Goal: Information Seeking & Learning: Learn about a topic

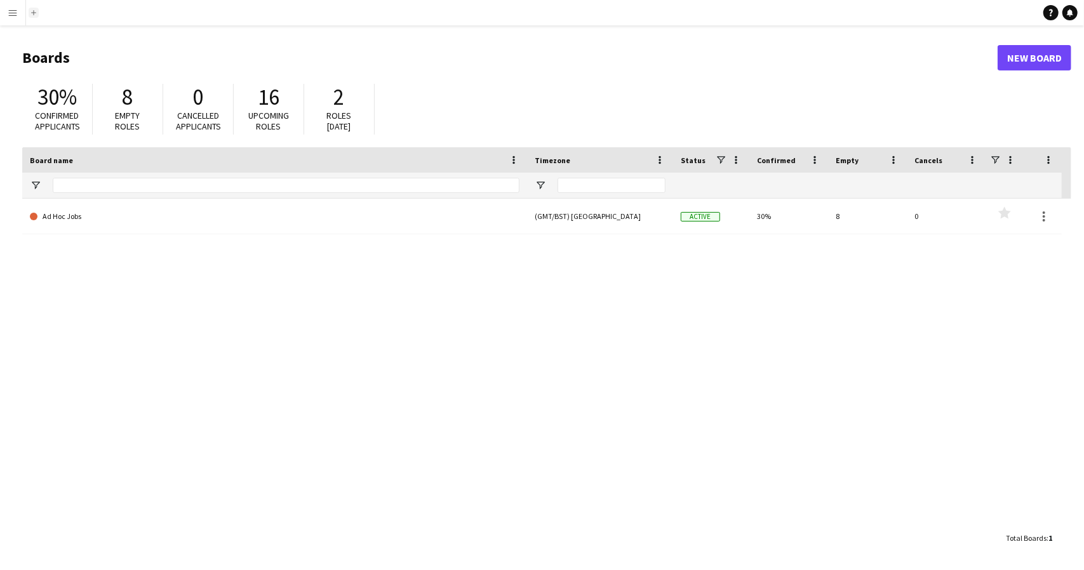
click at [30, 17] on button "Add" at bounding box center [34, 13] width 10 height 10
click at [8, 11] on app-icon "Menu" at bounding box center [13, 13] width 10 height 10
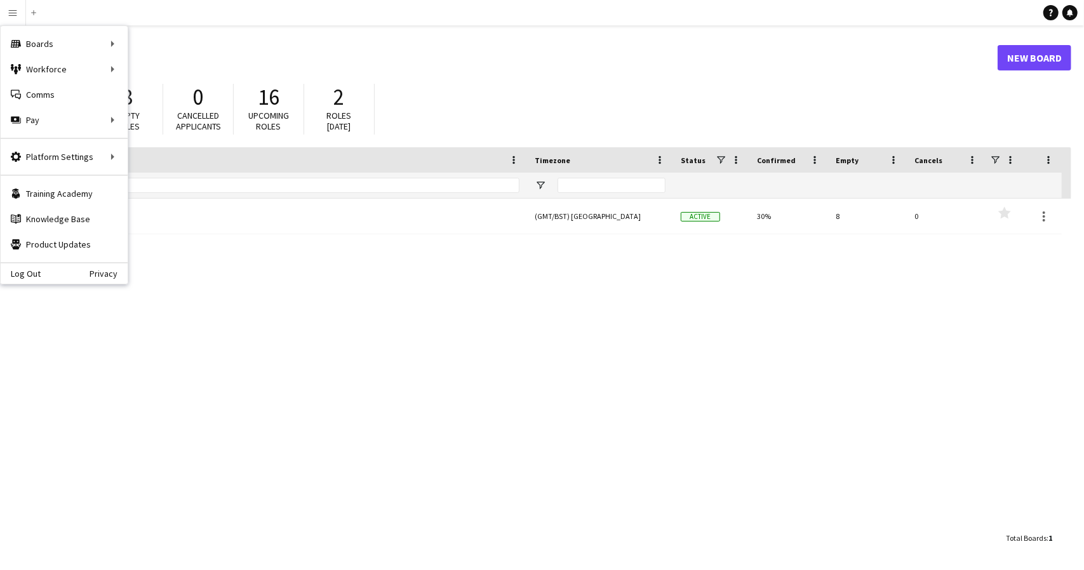
click at [642, 91] on div "30% Confirmed applicants 8 Empty roles 0 Cancelled applicants 16 Upcoming roles…" at bounding box center [546, 112] width 1049 height 70
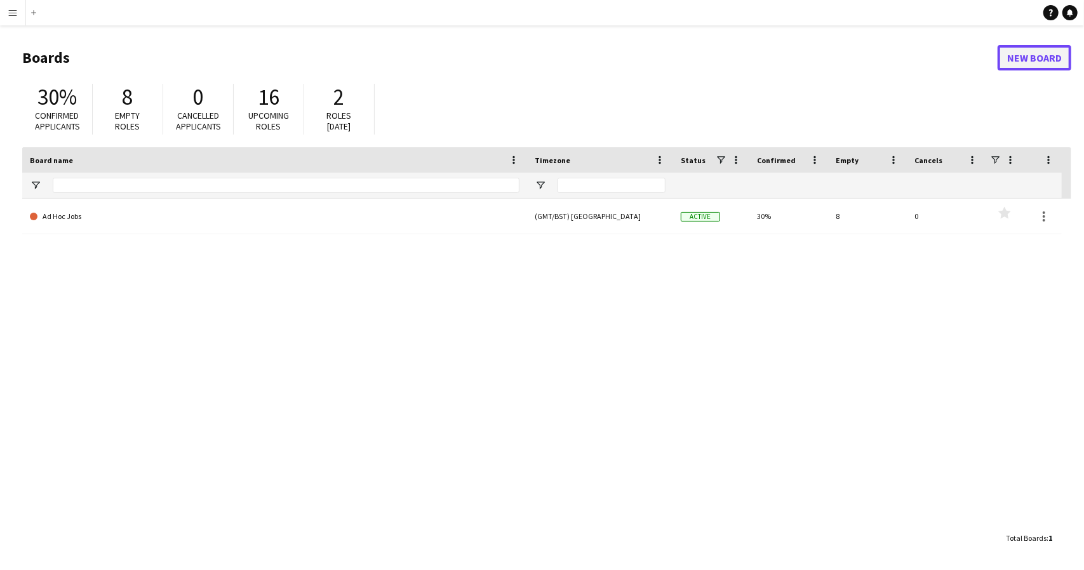
click at [1030, 69] on link "New Board" at bounding box center [1034, 57] width 74 height 25
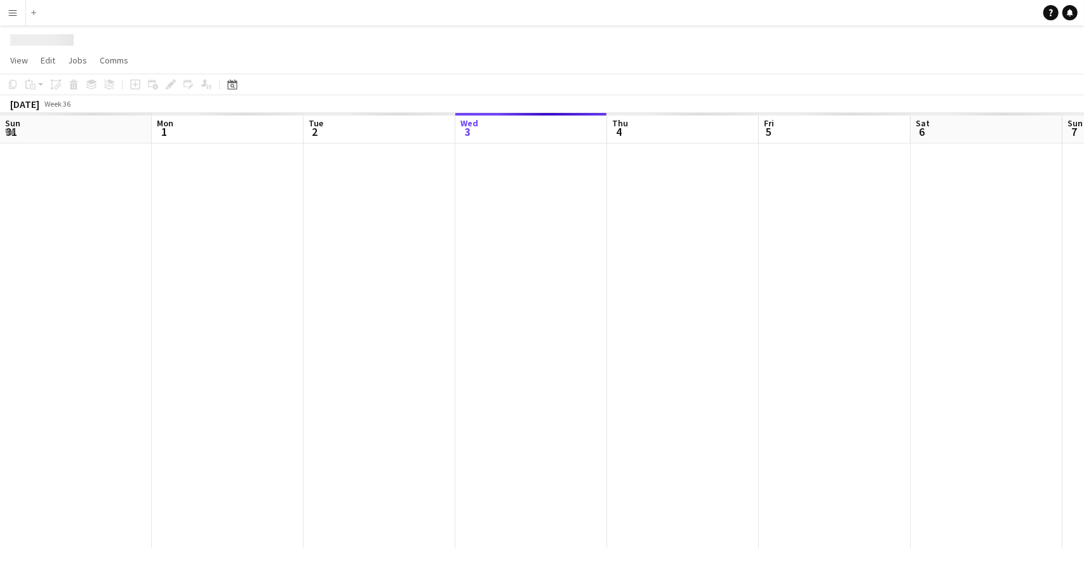
scroll to position [0, 303]
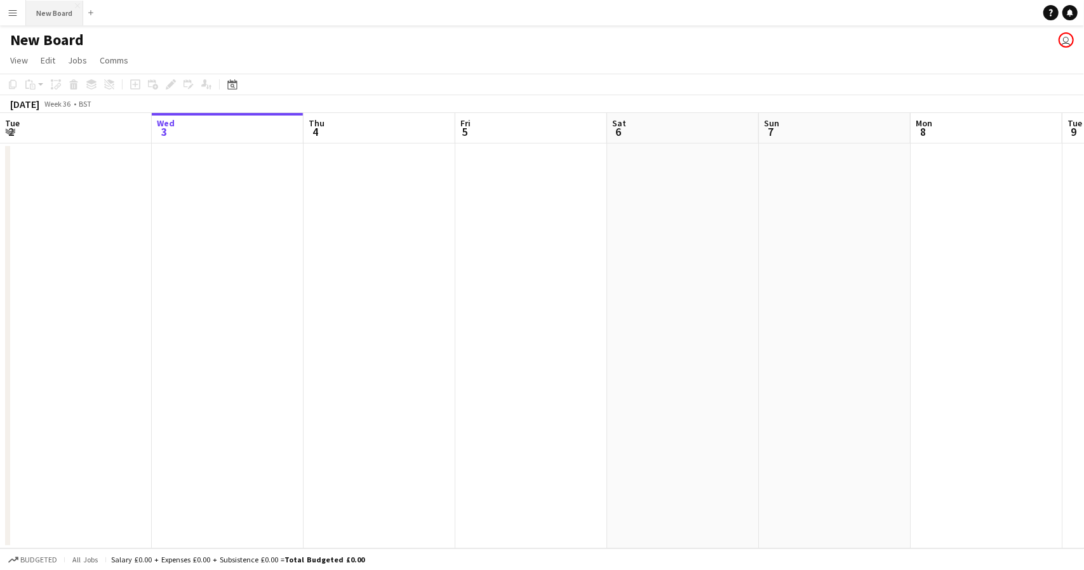
click at [62, 17] on button "New Board Close" at bounding box center [54, 13] width 57 height 25
click at [13, 11] on app-icon "Menu" at bounding box center [13, 13] width 10 height 10
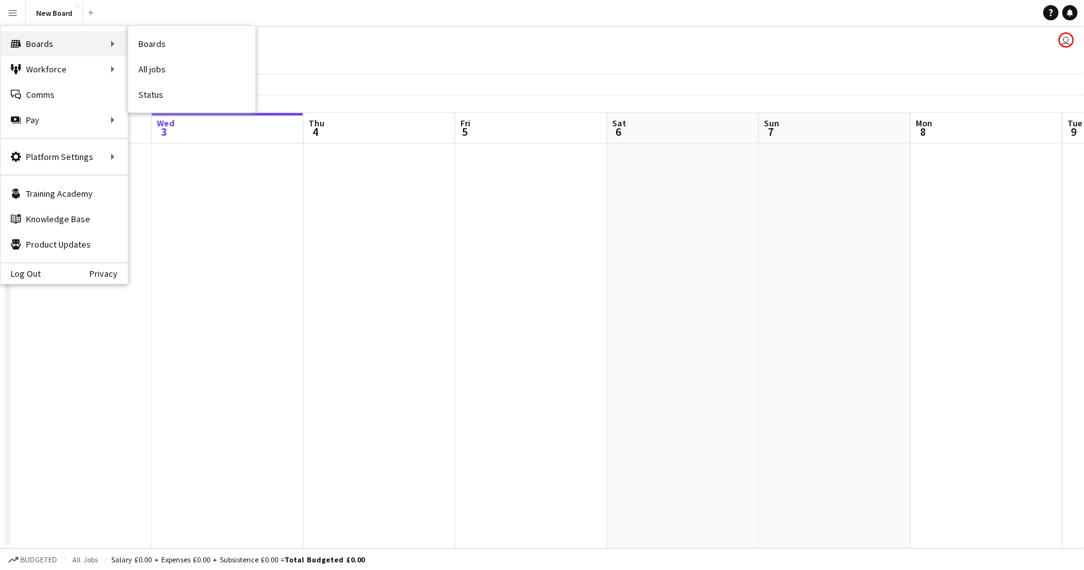
click at [86, 41] on div "Boards Boards" at bounding box center [64, 43] width 127 height 25
click at [106, 46] on div "Boards Boards" at bounding box center [64, 43] width 127 height 25
click at [1066, 38] on app-user-avatar "user" at bounding box center [1065, 39] width 15 height 15
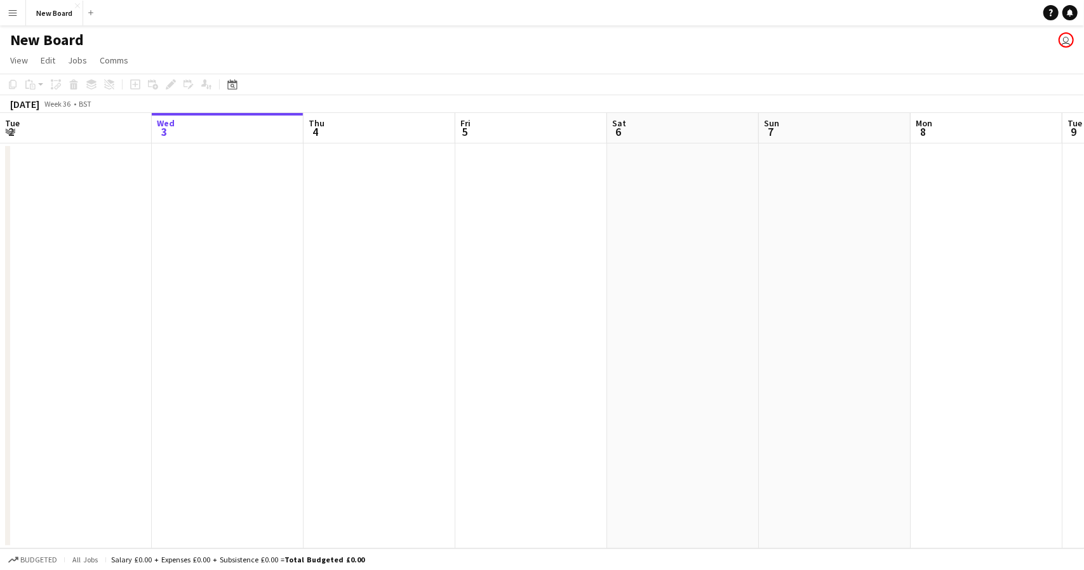
click at [1066, 38] on app-user-avatar "user" at bounding box center [1065, 39] width 15 height 15
click at [15, 11] on app-icon "Menu" at bounding box center [13, 13] width 10 height 10
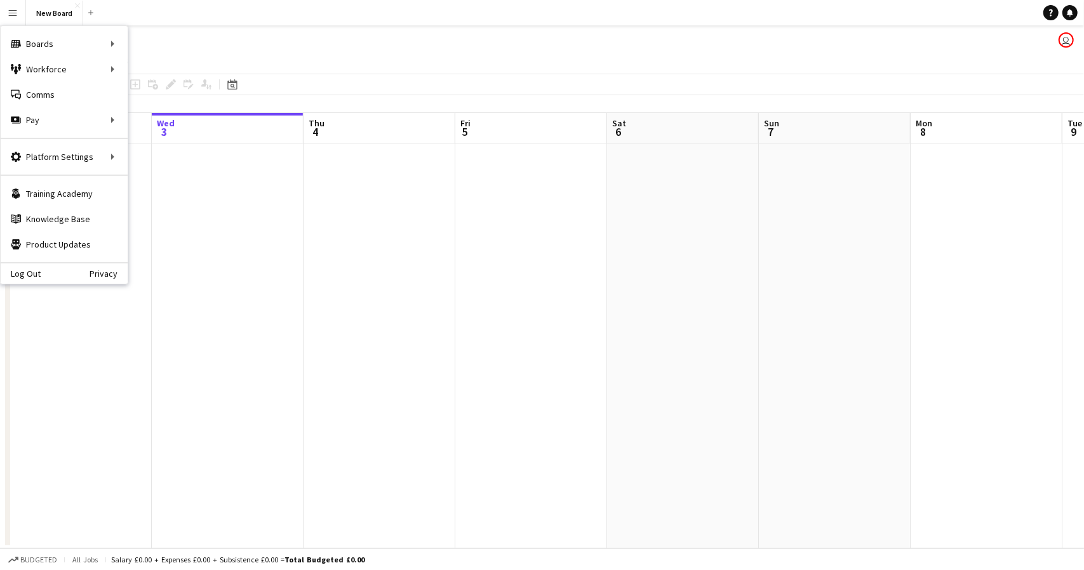
click at [479, 33] on div "New Board user" at bounding box center [542, 37] width 1084 height 24
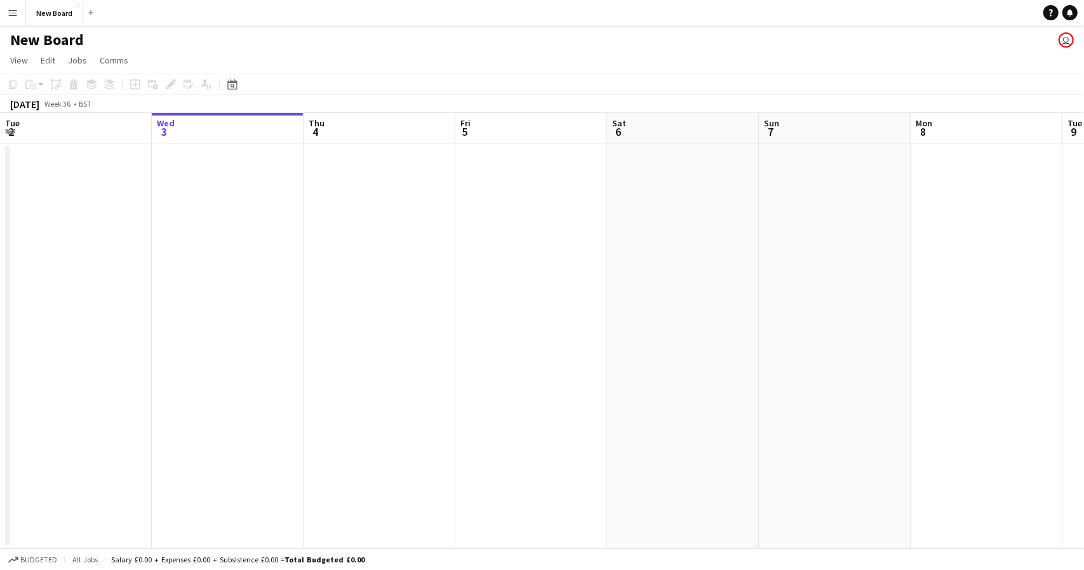
click at [8, 10] on app-icon "Menu" at bounding box center [13, 13] width 10 height 10
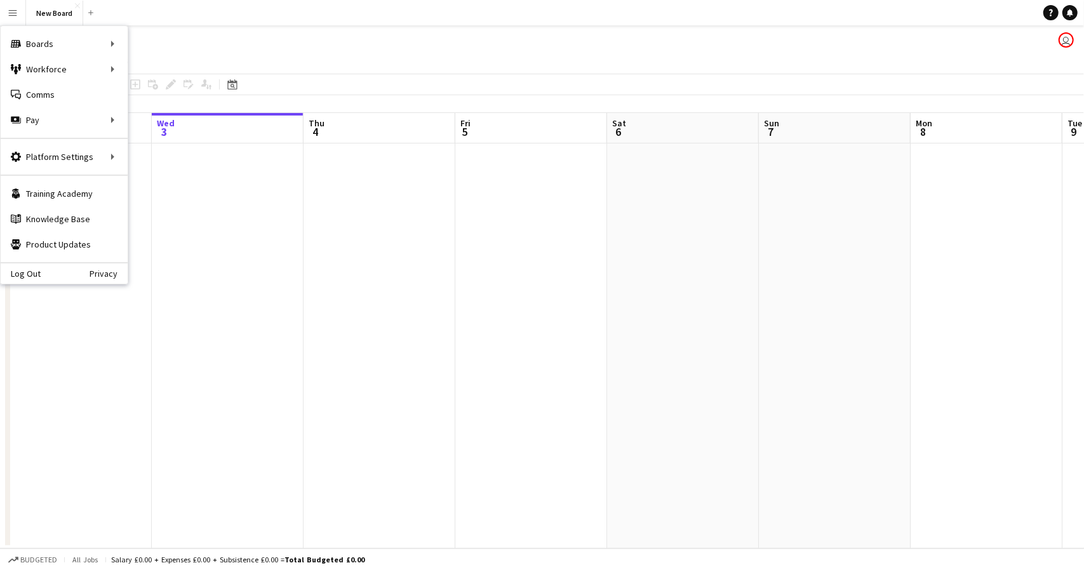
click at [1073, 41] on app-user-avatar "user" at bounding box center [1065, 39] width 15 height 15
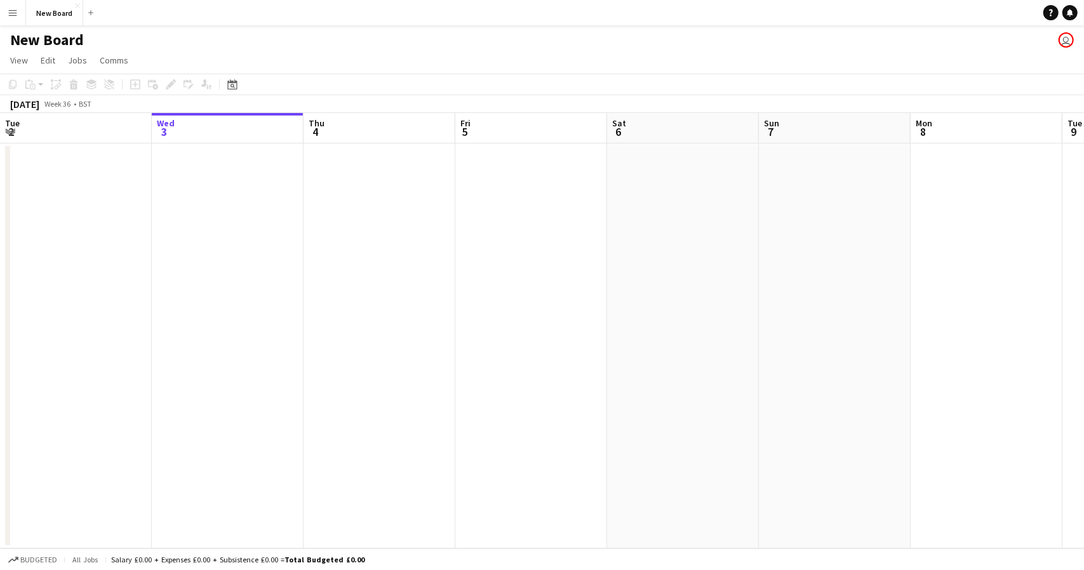
click at [1073, 41] on app-user-avatar "user" at bounding box center [1065, 39] width 15 height 15
drag, startPoint x: 1061, startPoint y: 36, endPoint x: 1051, endPoint y: 18, distance: 21.0
click at [1051, 18] on div "Menu Boards Boards Boards All jobs Status Workforce Workforce My Workforce Recr…" at bounding box center [542, 285] width 1084 height 570
click at [1051, 18] on link "Help" at bounding box center [1050, 12] width 15 height 15
click at [11, 8] on app-icon "Menu" at bounding box center [13, 13] width 10 height 10
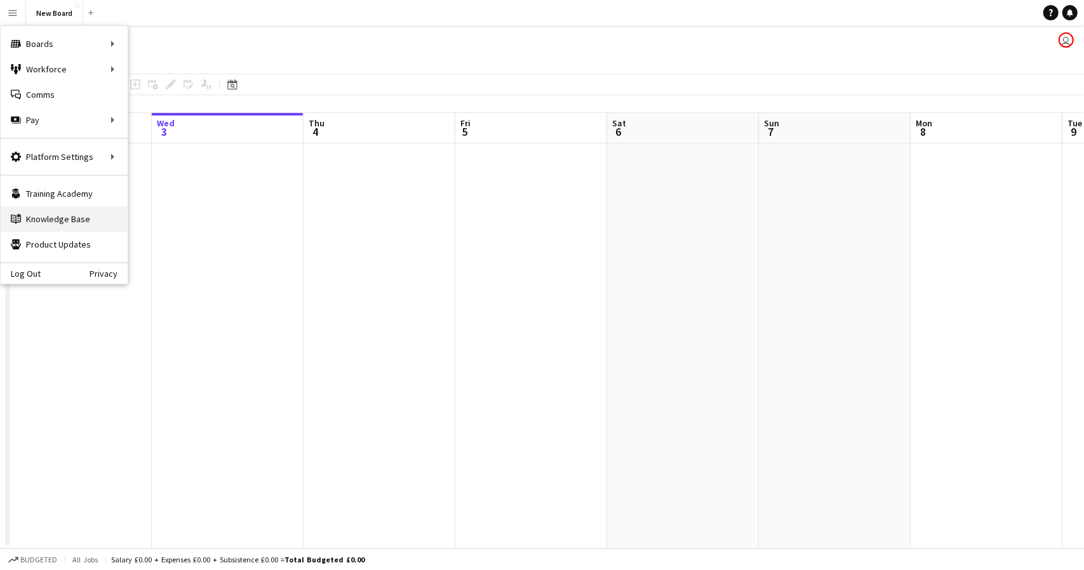
click at [39, 212] on link "Knowledge Base Knowledge Base" at bounding box center [64, 218] width 127 height 25
